Goal: Task Accomplishment & Management: Complete application form

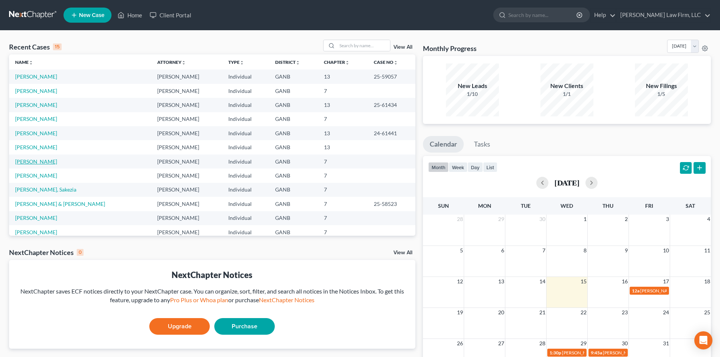
click at [28, 162] on link "[PERSON_NAME]" at bounding box center [36, 161] width 42 height 6
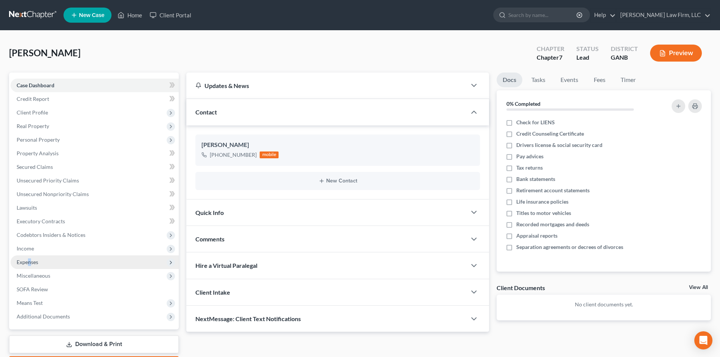
click at [30, 259] on span "Expenses" at bounding box center [28, 262] width 22 height 6
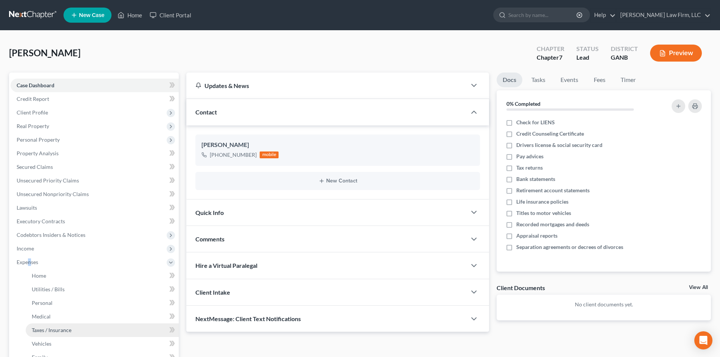
click at [38, 331] on span "Taxes / Insurance" at bounding box center [52, 330] width 40 height 6
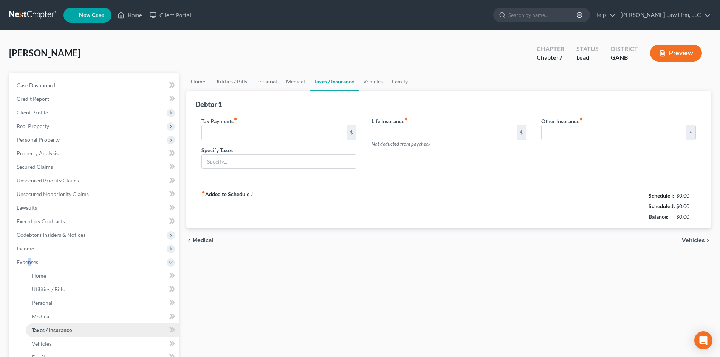
type input "0.00"
click at [369, 84] on link "Vehicles" at bounding box center [372, 82] width 29 height 18
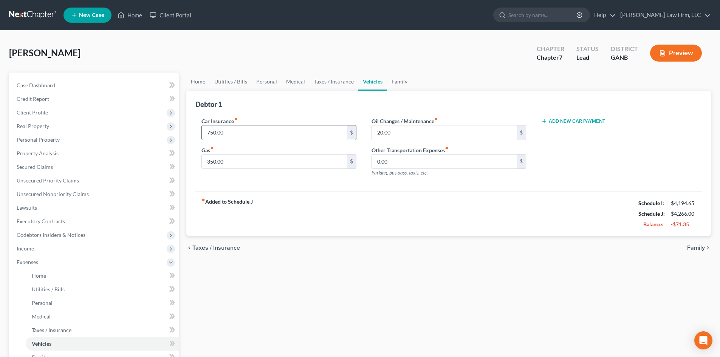
click at [260, 133] on input "750.00" at bounding box center [274, 132] width 145 height 14
click at [468, 210] on div "fiber_manual_record Added to Schedule J Schedule I: $4,194.65 Schedule J: $3,78…" at bounding box center [448, 214] width 506 height 44
click at [243, 137] on input "270" at bounding box center [274, 132] width 145 height 14
type input "310"
click at [318, 199] on div "fiber_manual_record Added to Schedule J Schedule I: $4,194.65 Schedule J: $3,82…" at bounding box center [448, 214] width 506 height 44
